Goal: Task Accomplishment & Management: Use online tool/utility

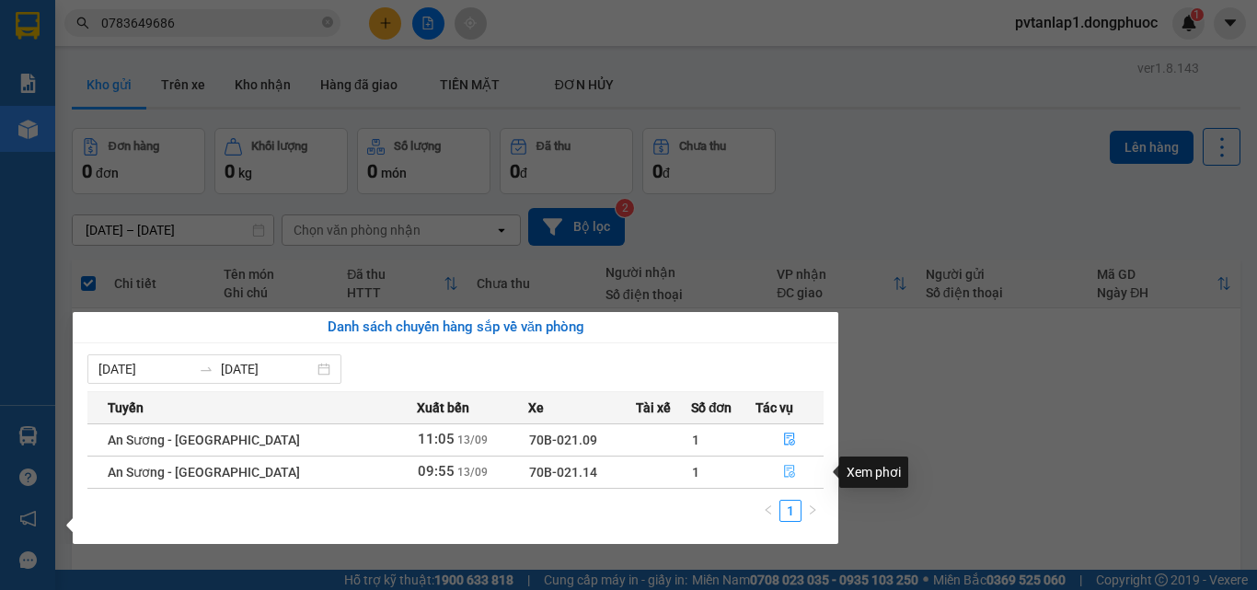
click at [795, 471] on button "button" at bounding box center [790, 471] width 66 height 29
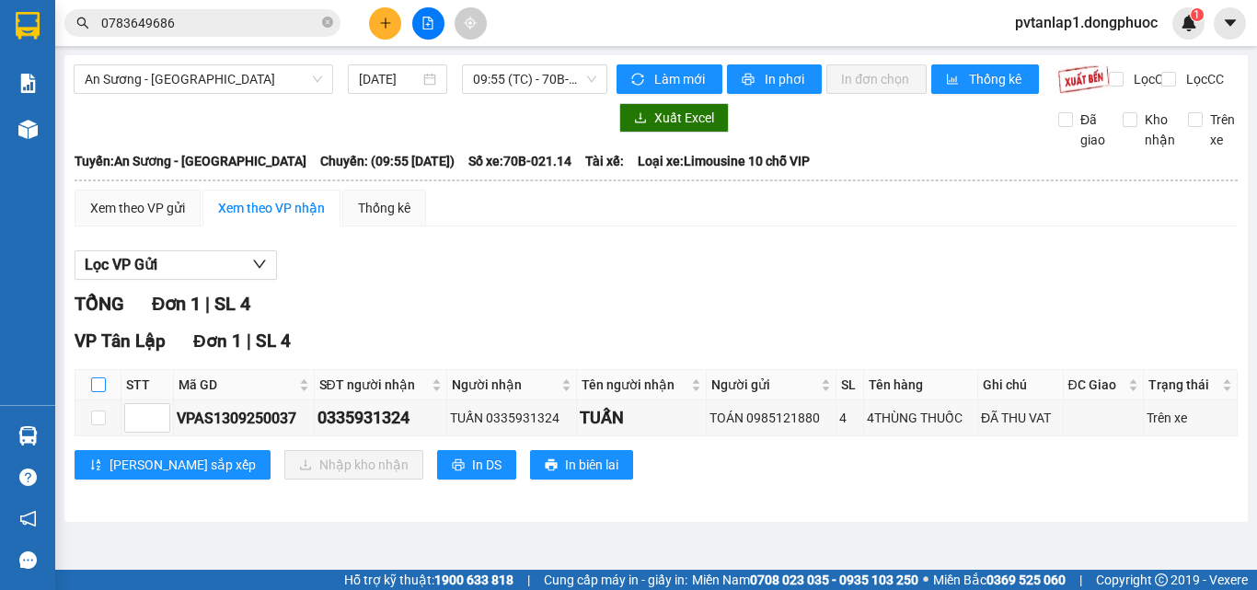
click at [91, 392] on input "checkbox" at bounding box center [98, 384] width 15 height 15
checkbox input "true"
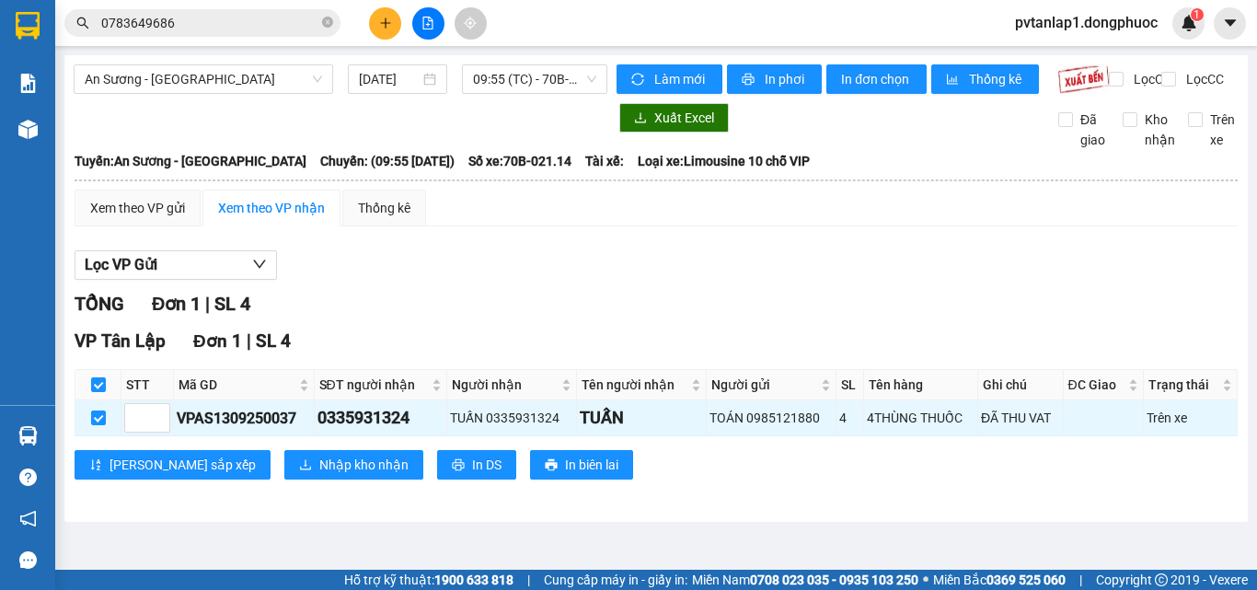
click at [255, 463] on div "VP Tân Lập Đơn 1 | SL 4 STT Mã GD SĐT người nhận Người nhận Tên người nhận Ngườ…" at bounding box center [656, 411] width 1163 height 166
click at [319, 475] on span "Nhập kho nhận" at bounding box center [363, 465] width 89 height 20
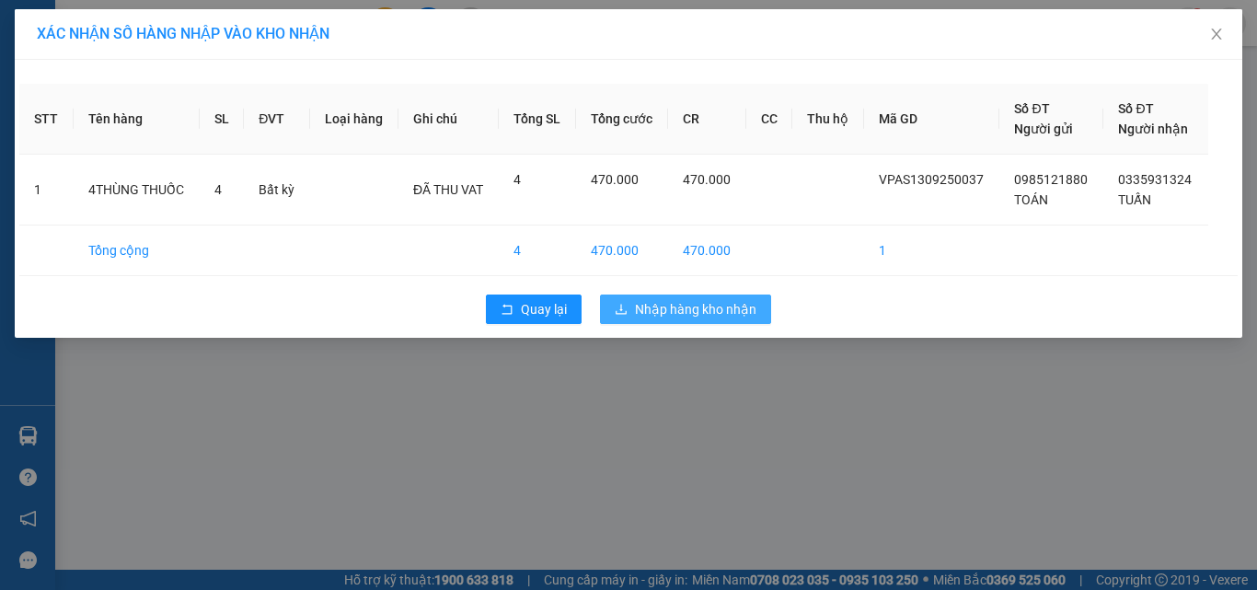
drag, startPoint x: 740, startPoint y: 296, endPoint x: 722, endPoint y: 307, distance: 21.0
click at [739, 298] on button "Nhập hàng kho nhận" at bounding box center [685, 309] width 171 height 29
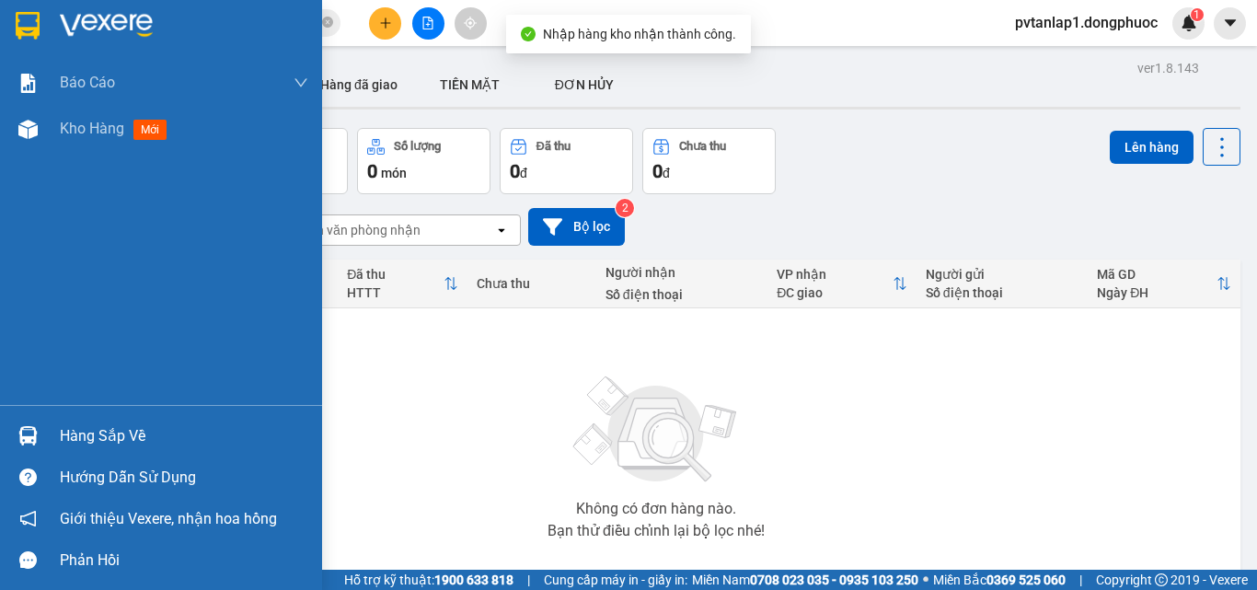
click at [0, 429] on div "Hàng sắp về" at bounding box center [161, 435] width 322 height 41
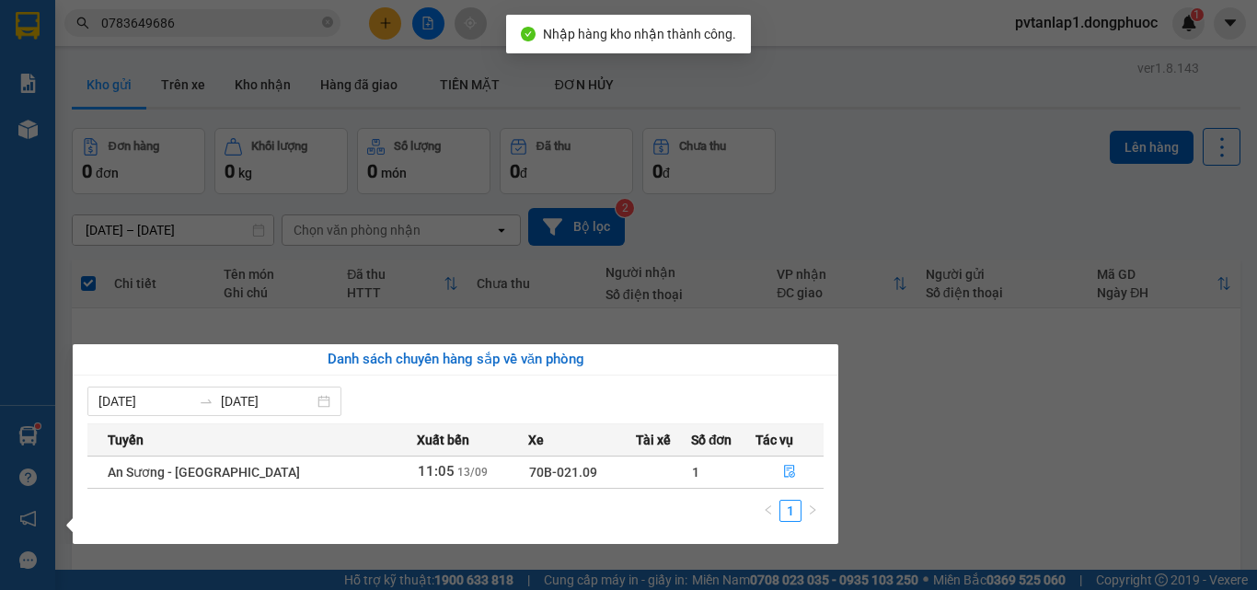
click at [798, 491] on div "Tuyến Xuất bến Xe Tài xế Số đơn Tác vụ An Sương - Tân Biên 11:05 13/09 70B-021.…" at bounding box center [455, 478] width 736 height 110
click at [788, 478] on icon "file-done" at bounding box center [789, 471] width 13 height 13
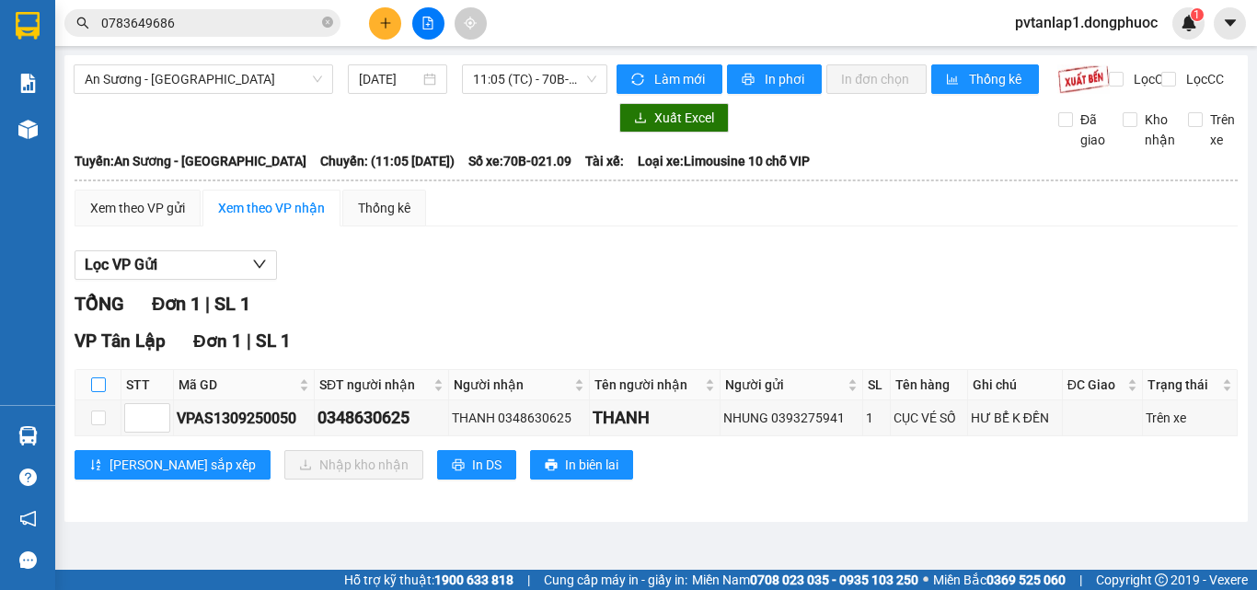
click at [103, 392] on input "checkbox" at bounding box center [98, 384] width 15 height 15
checkbox input "true"
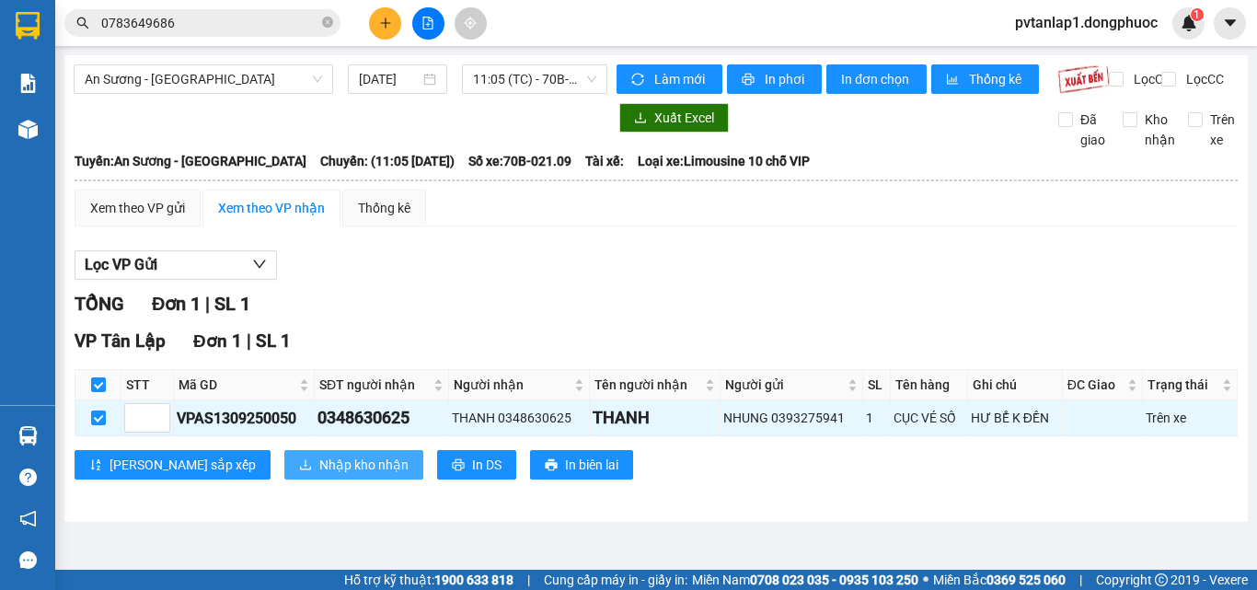
click at [319, 475] on span "Nhập kho nhận" at bounding box center [363, 465] width 89 height 20
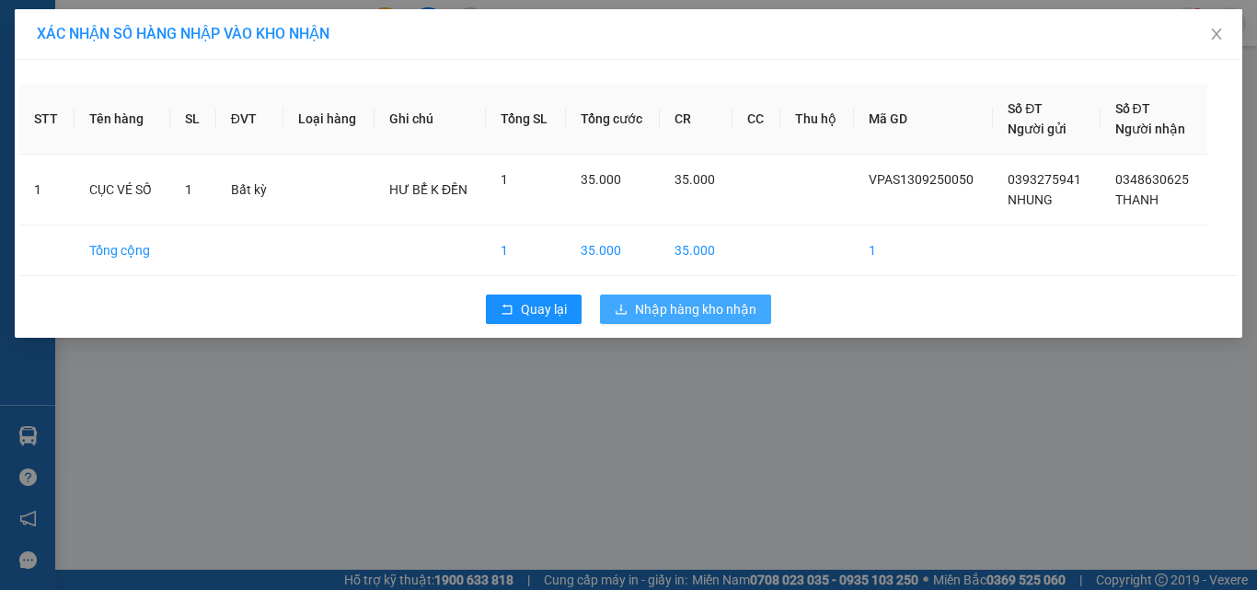
click at [688, 311] on span "Nhập hàng kho nhận" at bounding box center [695, 309] width 121 height 20
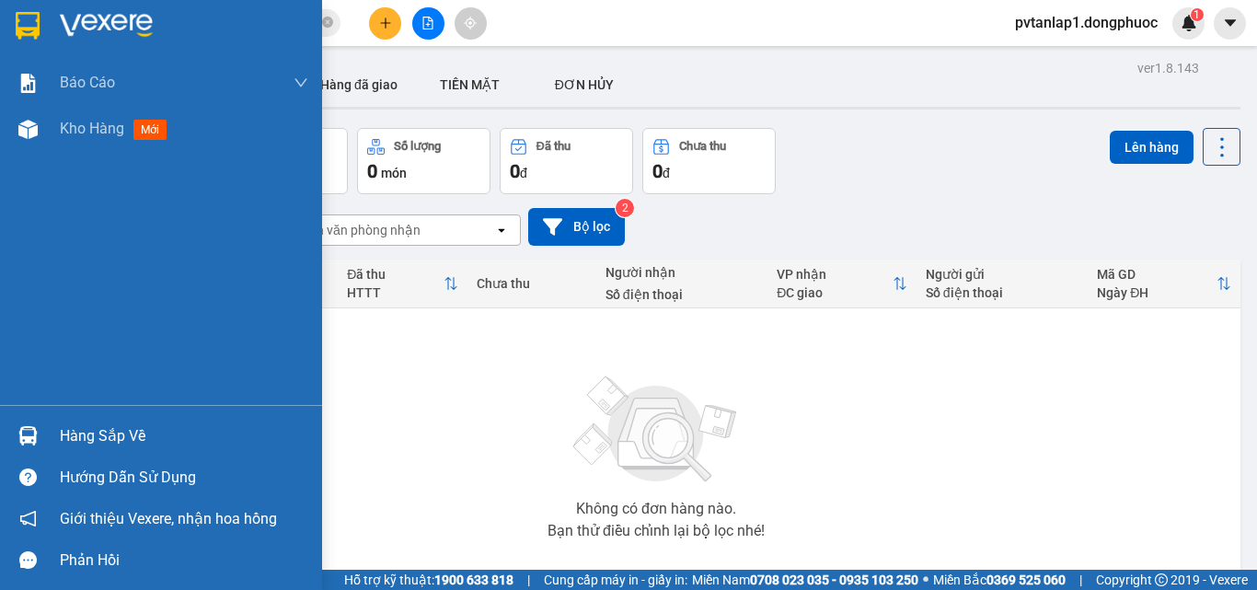
click at [39, 436] on div at bounding box center [28, 436] width 32 height 32
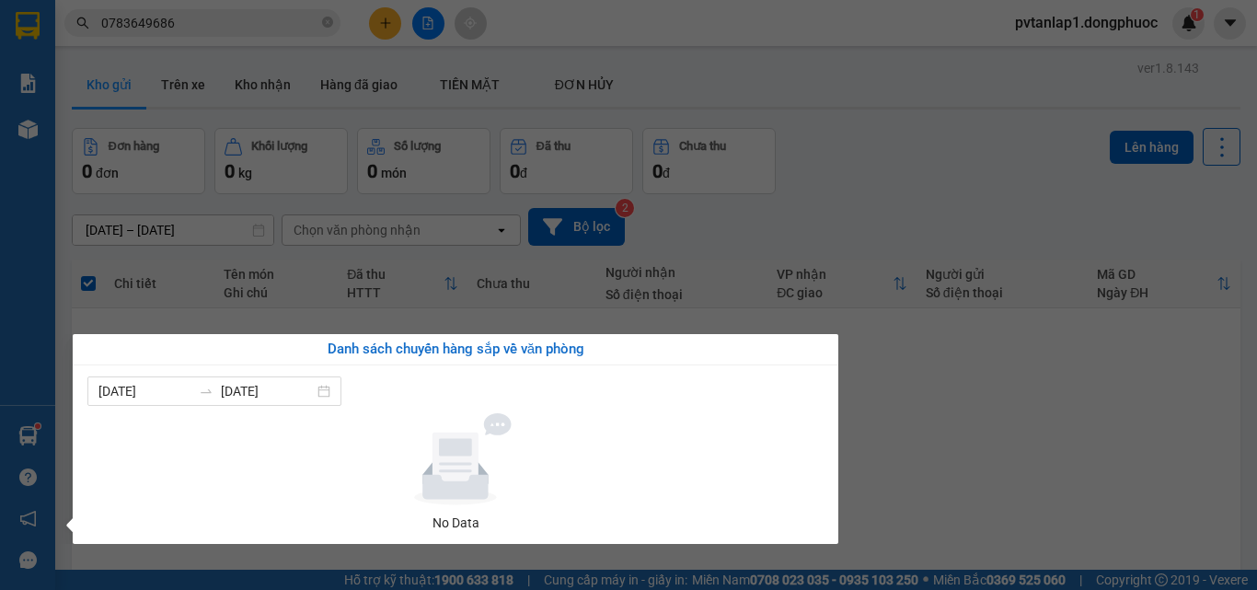
drag, startPoint x: 909, startPoint y: 211, endPoint x: 897, endPoint y: 200, distance: 16.3
click at [908, 211] on section "Kết quả tìm kiếm ( 1 ) Bộ lọc Ngày tạo đơn gần nhất Mã ĐH Trạng thái Món hàng T…" at bounding box center [628, 295] width 1257 height 590
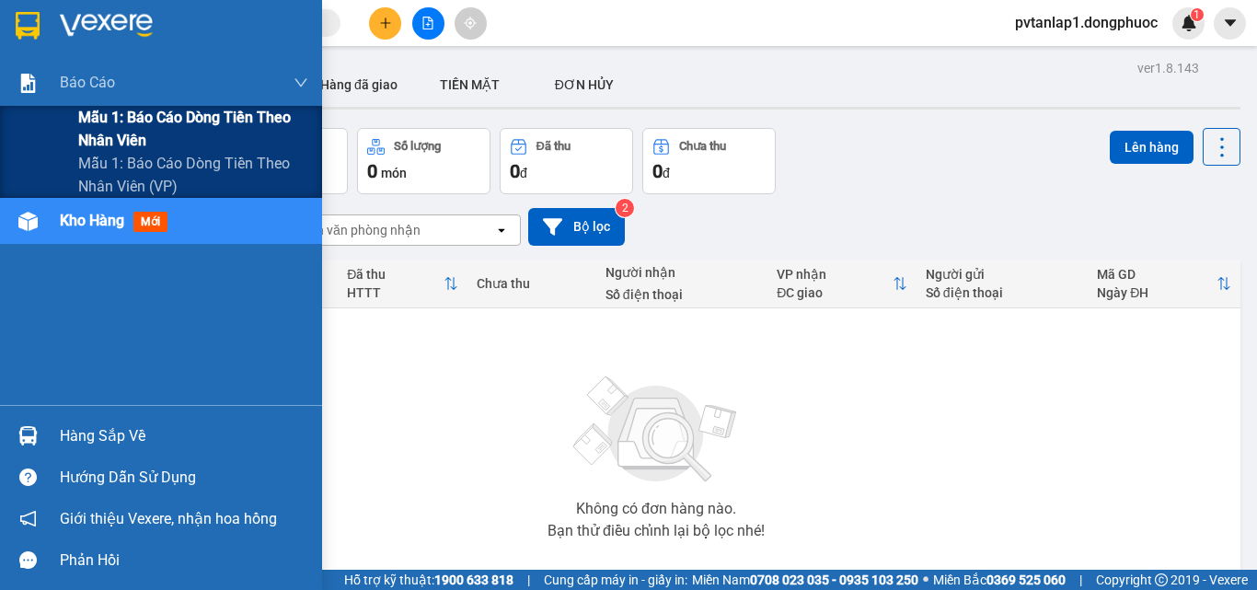
click at [121, 121] on span "Mẫu 1: Báo cáo dòng tiền theo nhân viên" at bounding box center [193, 129] width 230 height 46
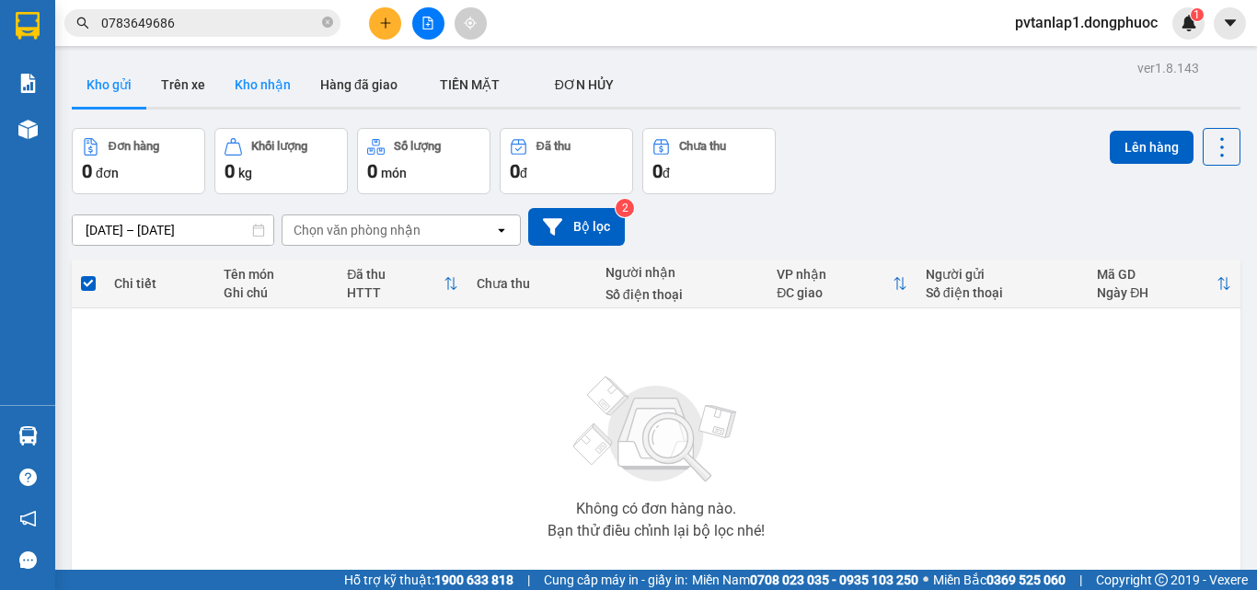
click at [276, 88] on button "Kho nhận" at bounding box center [263, 85] width 86 height 44
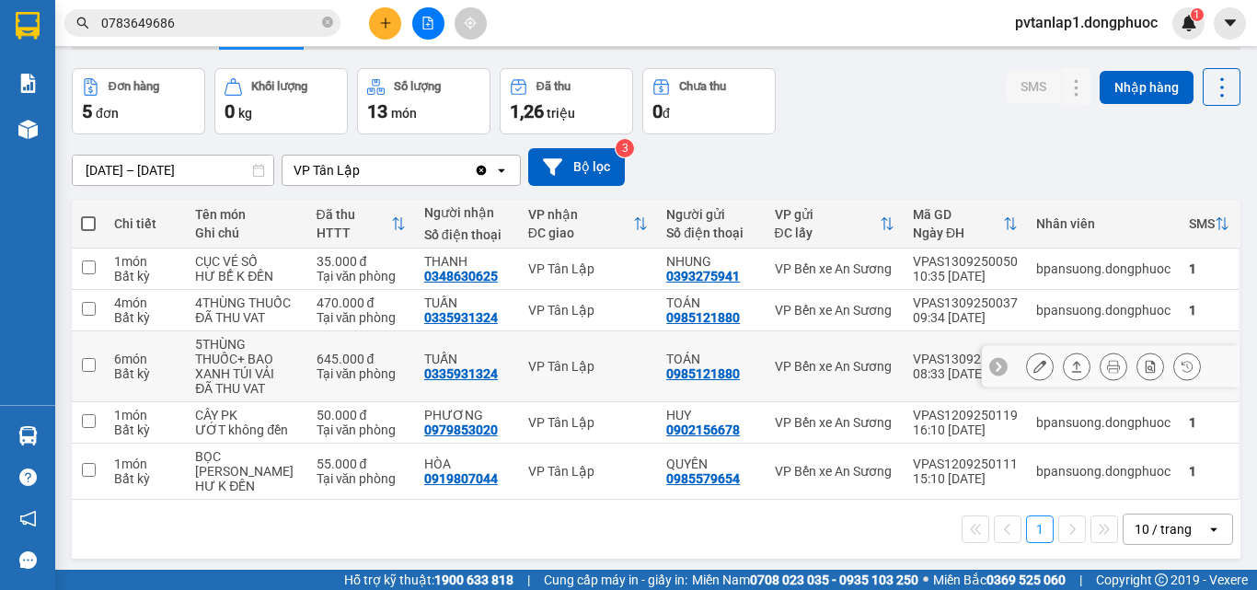
scroll to position [92, 0]
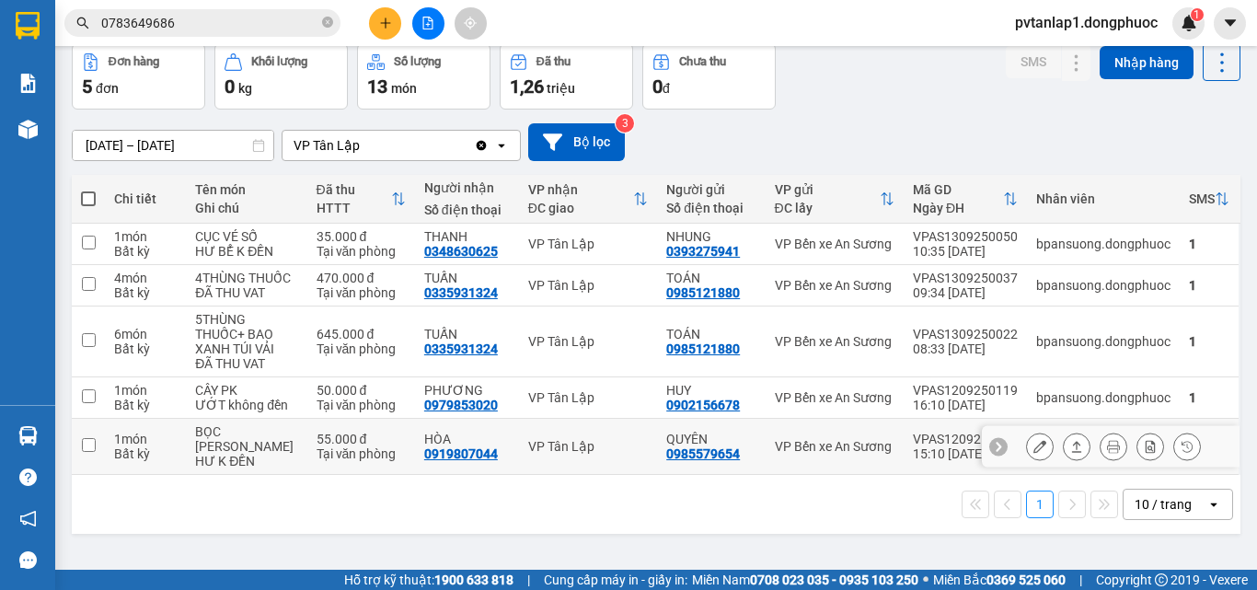
click at [1074, 463] on button at bounding box center [1077, 447] width 26 height 32
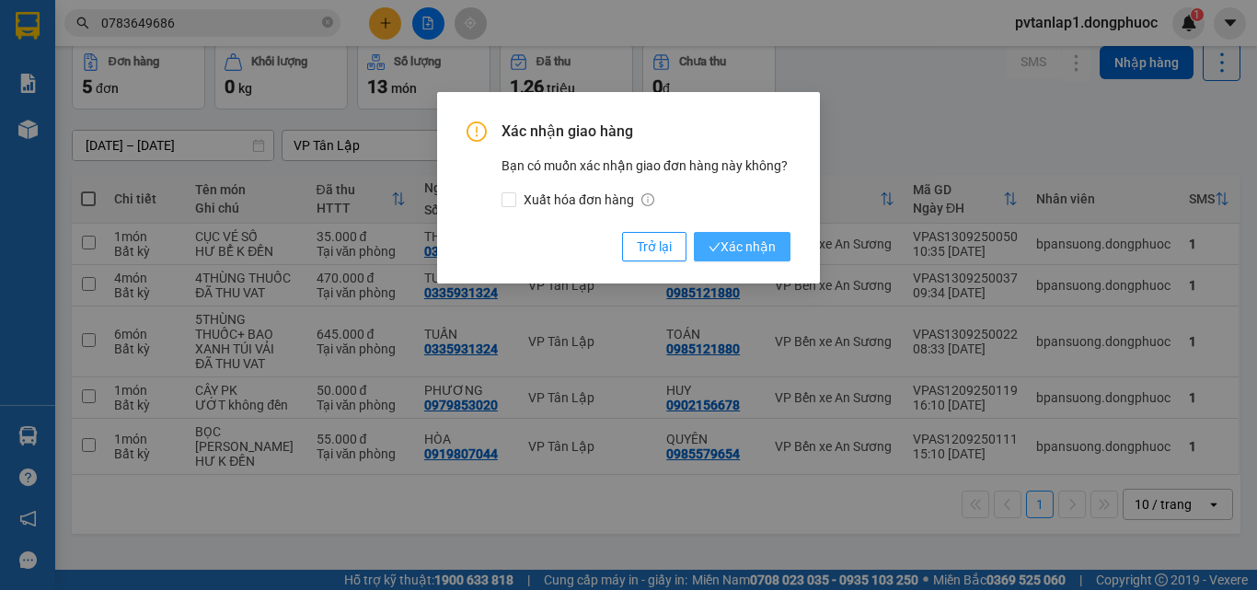
click at [776, 249] on button "Xác nhận" at bounding box center [742, 246] width 97 height 29
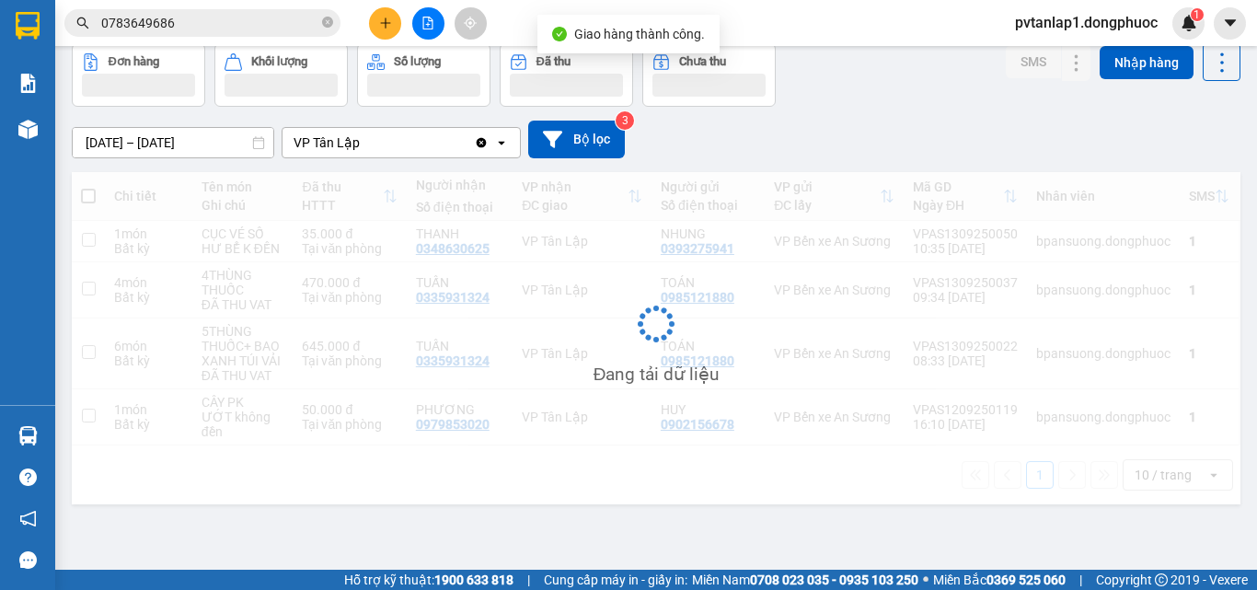
scroll to position [85, 0]
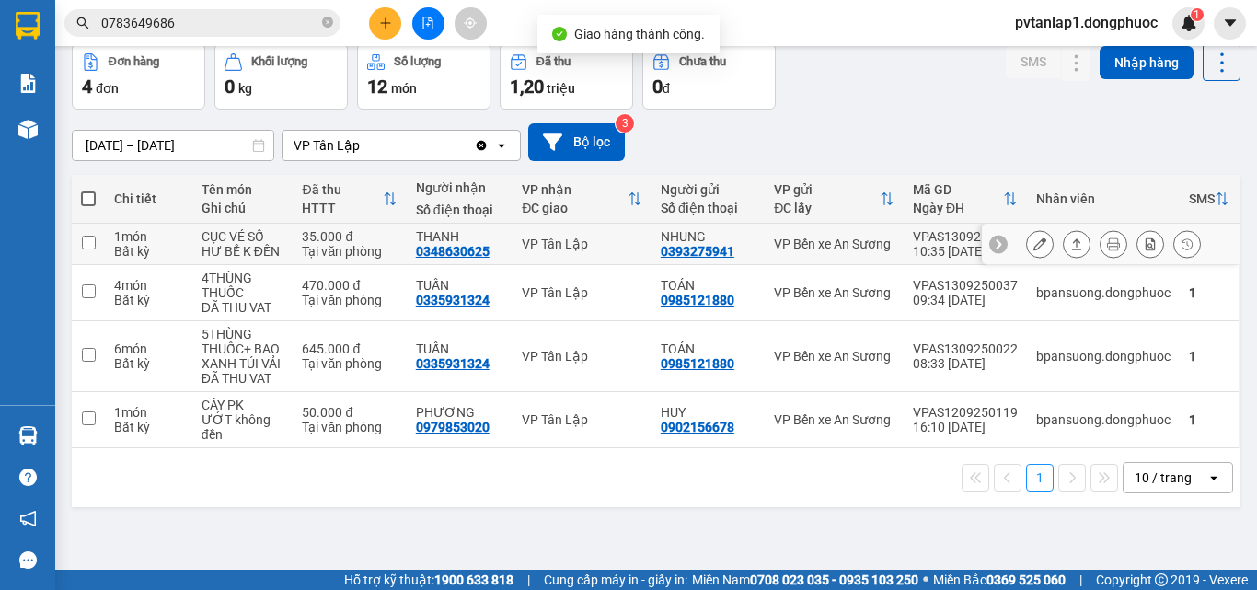
click at [522, 248] on div "VP Tân Lập" at bounding box center [582, 244] width 121 height 15
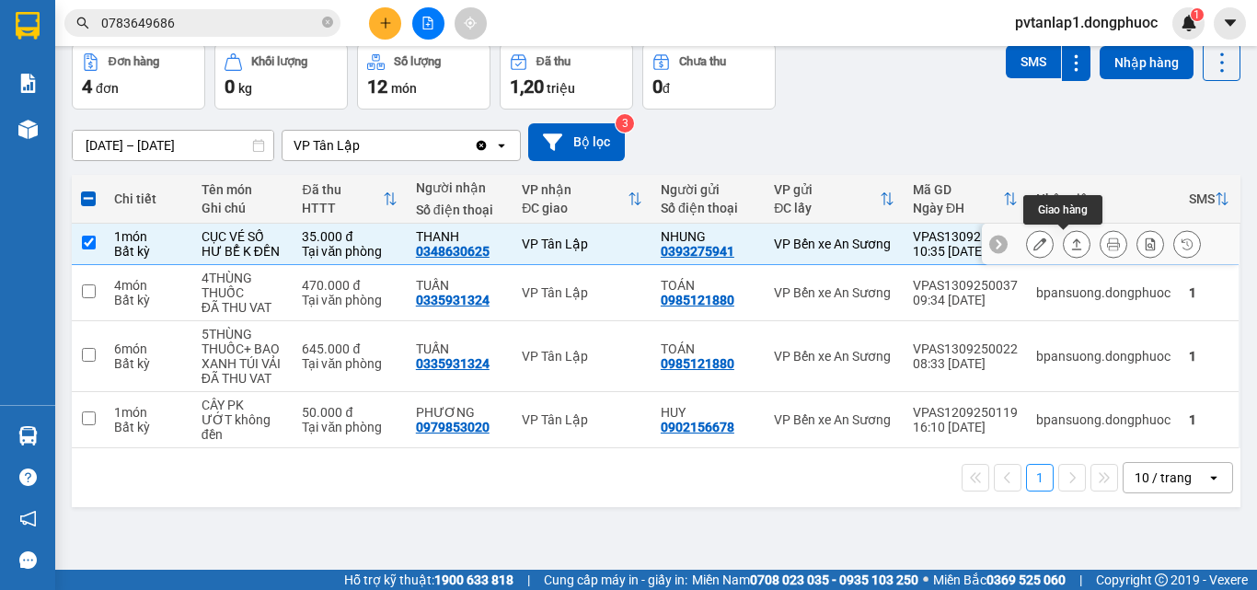
click at [1064, 238] on button at bounding box center [1077, 244] width 26 height 32
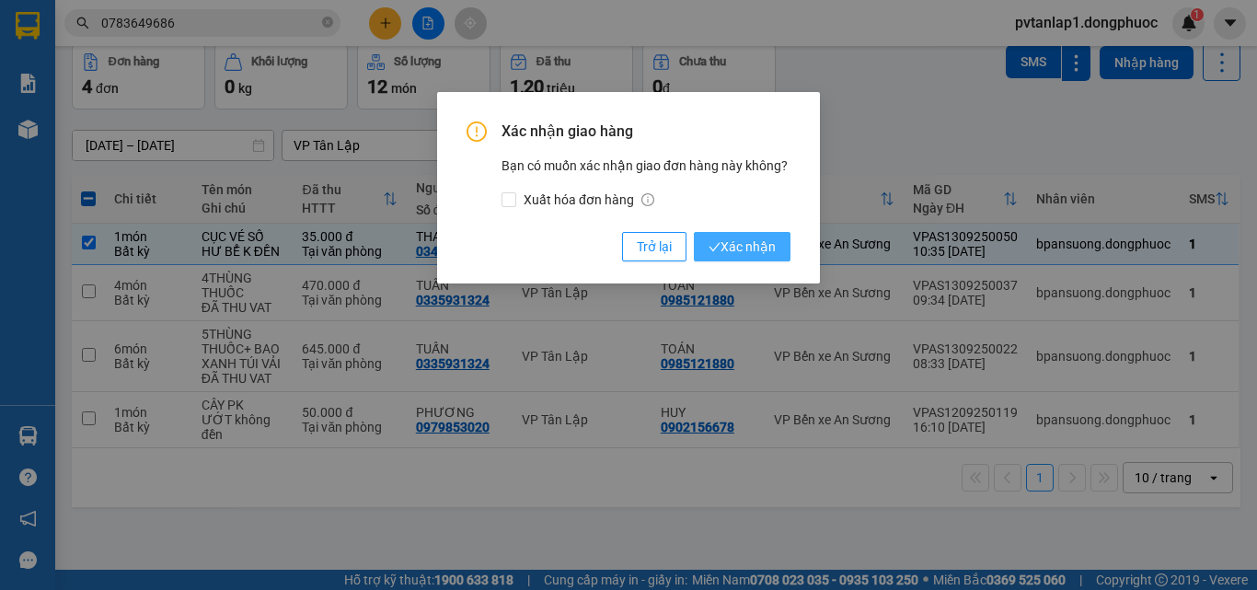
click at [741, 249] on span "Xác nhận" at bounding box center [742, 247] width 67 height 20
checkbox input "false"
